Goal: Task Accomplishment & Management: Understand process/instructions

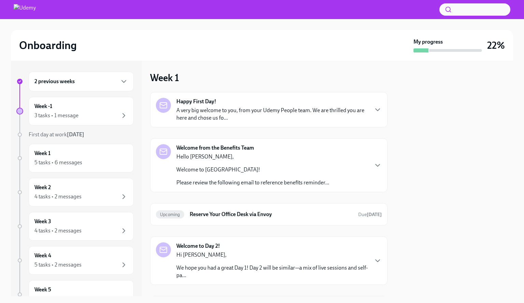
click at [80, 80] on div "2 previous weeks" at bounding box center [80, 81] width 93 height 8
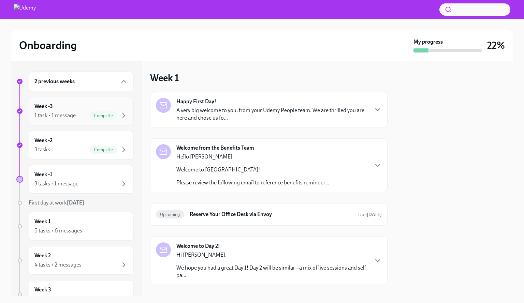
click at [92, 112] on div "Week -3 1 task • 1 message Complete" at bounding box center [80, 111] width 93 height 17
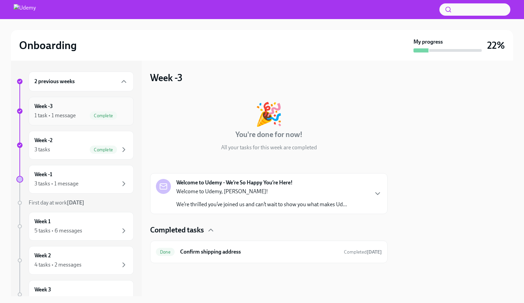
click at [69, 114] on div "1 task • 1 message" at bounding box center [54, 116] width 41 height 8
click at [58, 147] on div "Week -2 3 tasks Complete" at bounding box center [80, 145] width 93 height 17
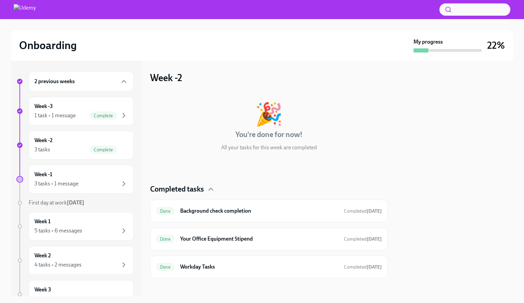
scroll to position [6, 0]
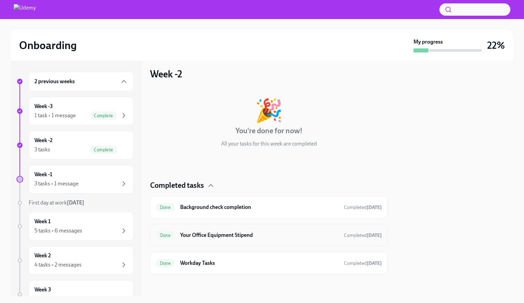
click at [242, 235] on h6 "Your Office Equipment Stipend" at bounding box center [259, 236] width 158 height 8
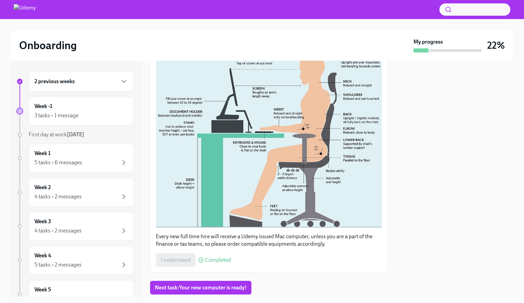
scroll to position [190, 0]
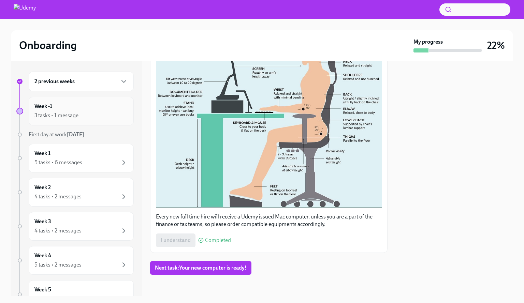
click at [55, 113] on div "3 tasks • 1 message" at bounding box center [56, 116] width 44 height 8
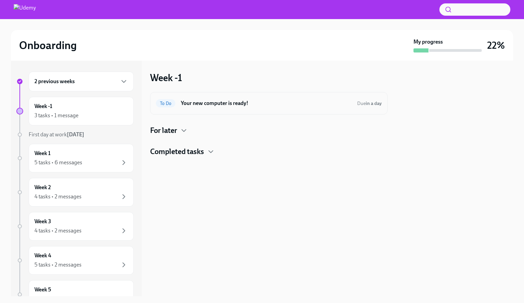
click at [216, 107] on h6 "Your new computer is ready!" at bounding box center [266, 104] width 171 height 8
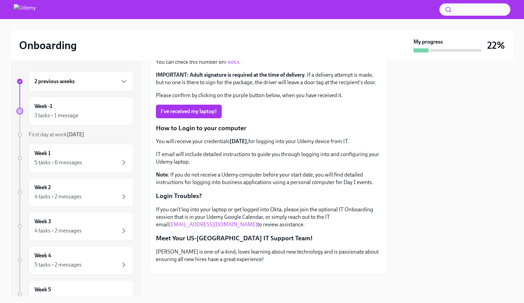
scroll to position [165, 0]
click at [78, 155] on div "Week 1 5 tasks • 6 messages" at bounding box center [80, 158] width 93 height 17
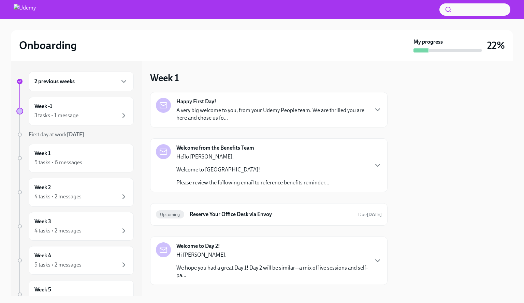
click at [308, 115] on p "A very big welcome to you, from your Udemy People team. We are thrilled you are…" at bounding box center [272, 114] width 192 height 15
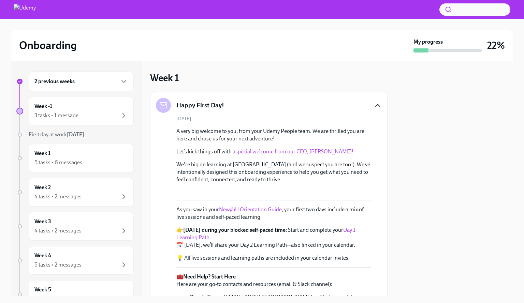
click at [374, 103] on icon "button" at bounding box center [378, 105] width 8 height 8
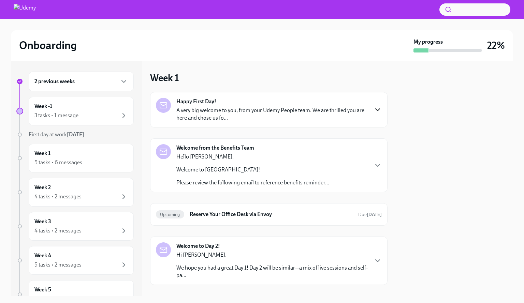
click at [265, 161] on p "Hello [PERSON_NAME]," at bounding box center [252, 157] width 153 height 8
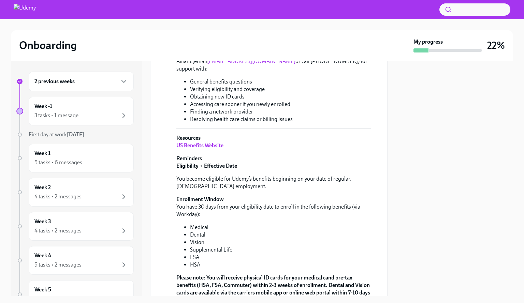
scroll to position [171, 0]
click at [214, 148] on strong "US Benefits Website" at bounding box center [199, 145] width 47 height 6
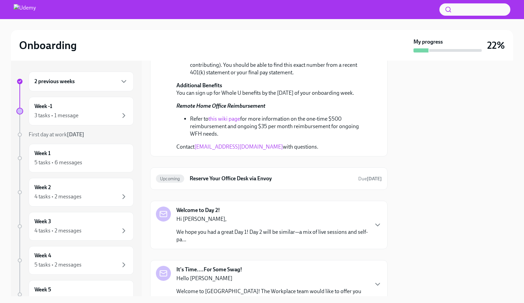
scroll to position [546, 0]
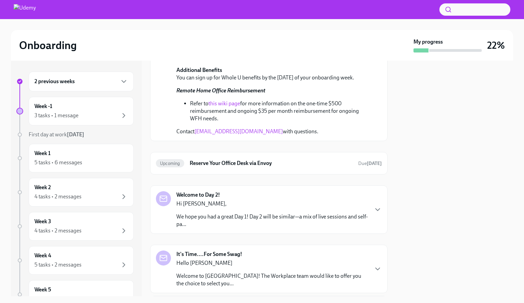
click at [230, 107] on link "this wiki page" at bounding box center [224, 103] width 32 height 6
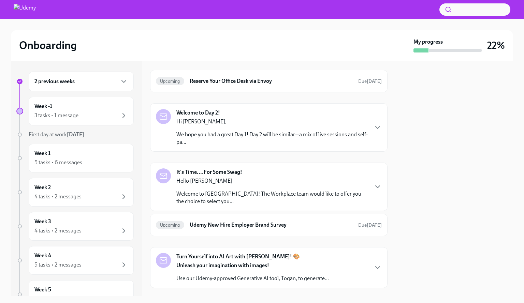
scroll to position [648, 0]
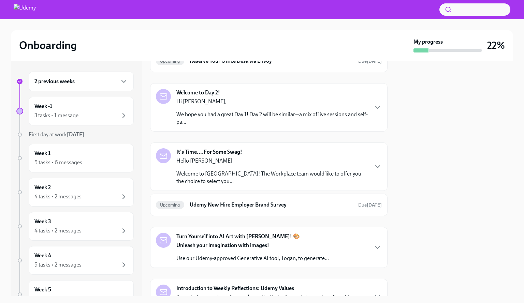
click at [291, 126] on p "We hope you had a great Day 1! Day 2 will be similar—a mix of live sessions and…" at bounding box center [272, 118] width 192 height 15
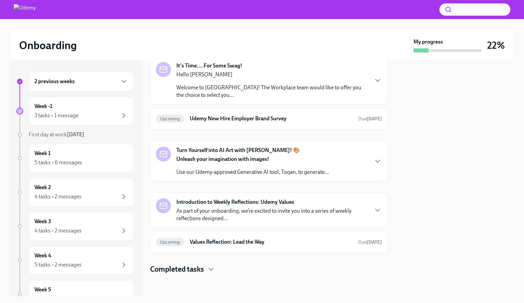
scroll to position [921, 0]
click at [240, 122] on h6 "Udemy New Hire Employer Brand Survey" at bounding box center [271, 119] width 163 height 8
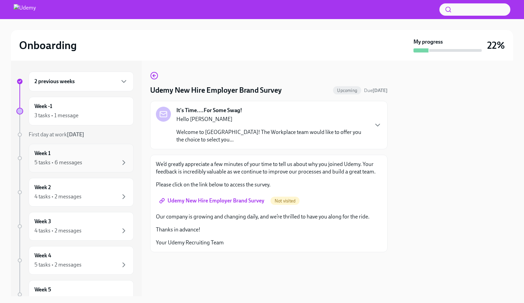
click at [72, 162] on div "5 tasks • 6 messages" at bounding box center [58, 163] width 48 height 8
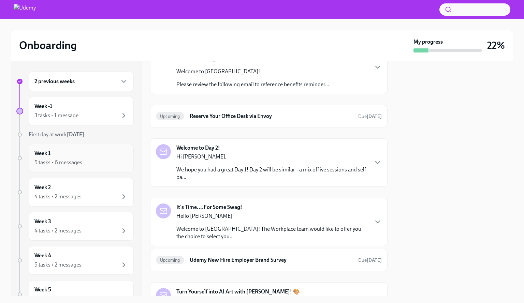
scroll to position [102, 0]
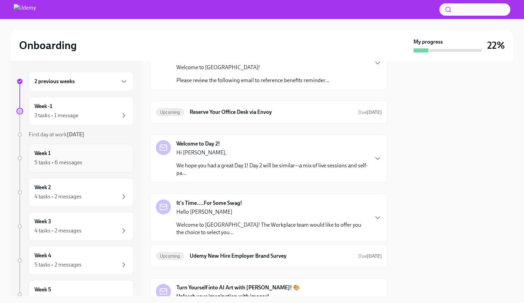
click at [76, 156] on div "Week 1 5 tasks • 6 messages" at bounding box center [80, 158] width 93 height 17
click at [62, 192] on div "Week 2 4 tasks • 2 messages" at bounding box center [80, 192] width 93 height 17
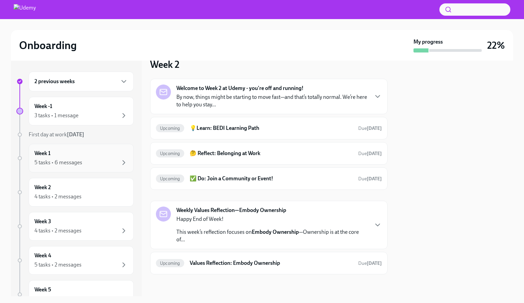
scroll to position [17, 0]
